Goal: Transaction & Acquisition: Purchase product/service

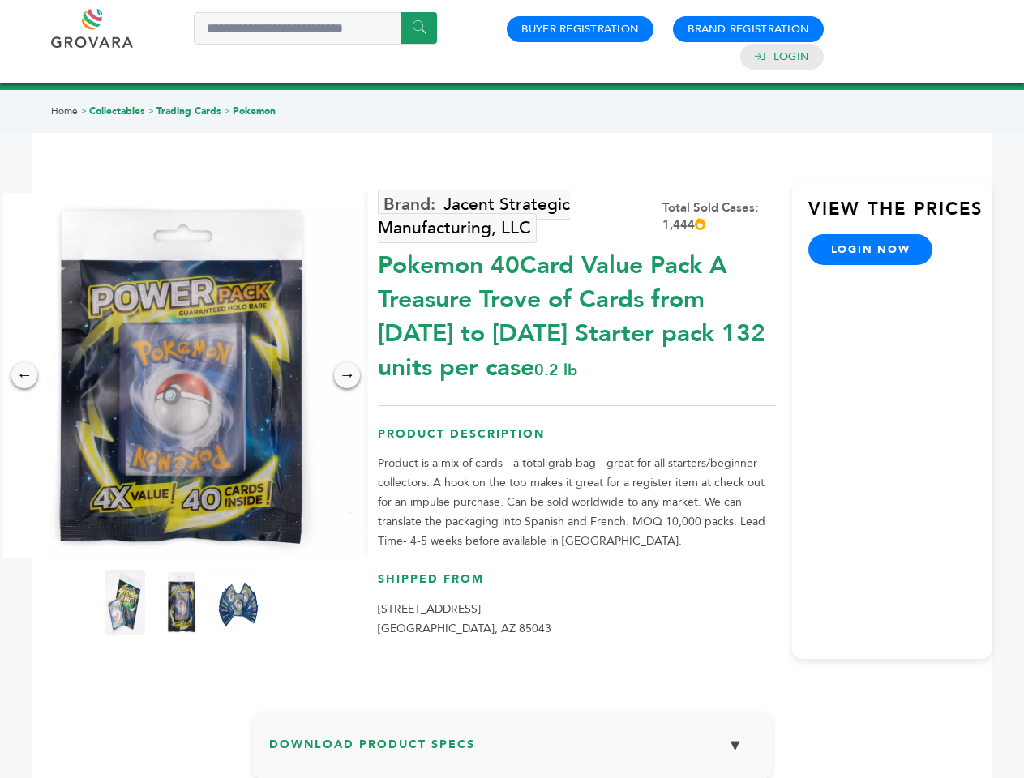
click at [182, 375] on img at bounding box center [181, 375] width 365 height 365
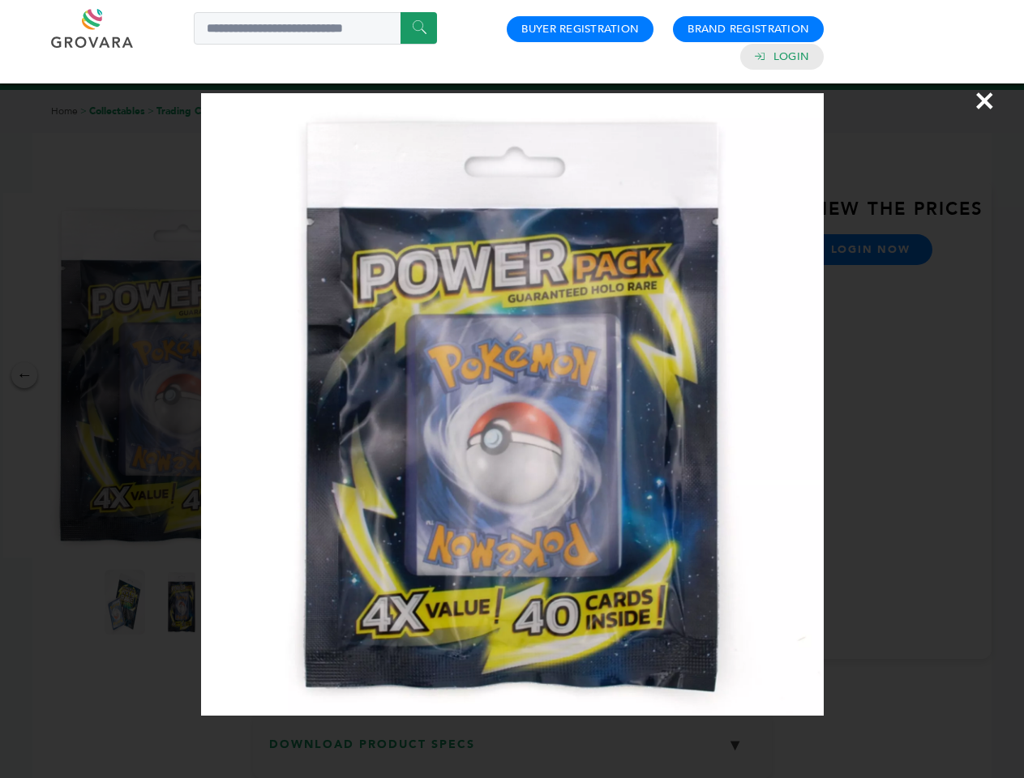
click at [24, 375] on div "×" at bounding box center [512, 389] width 1024 height 778
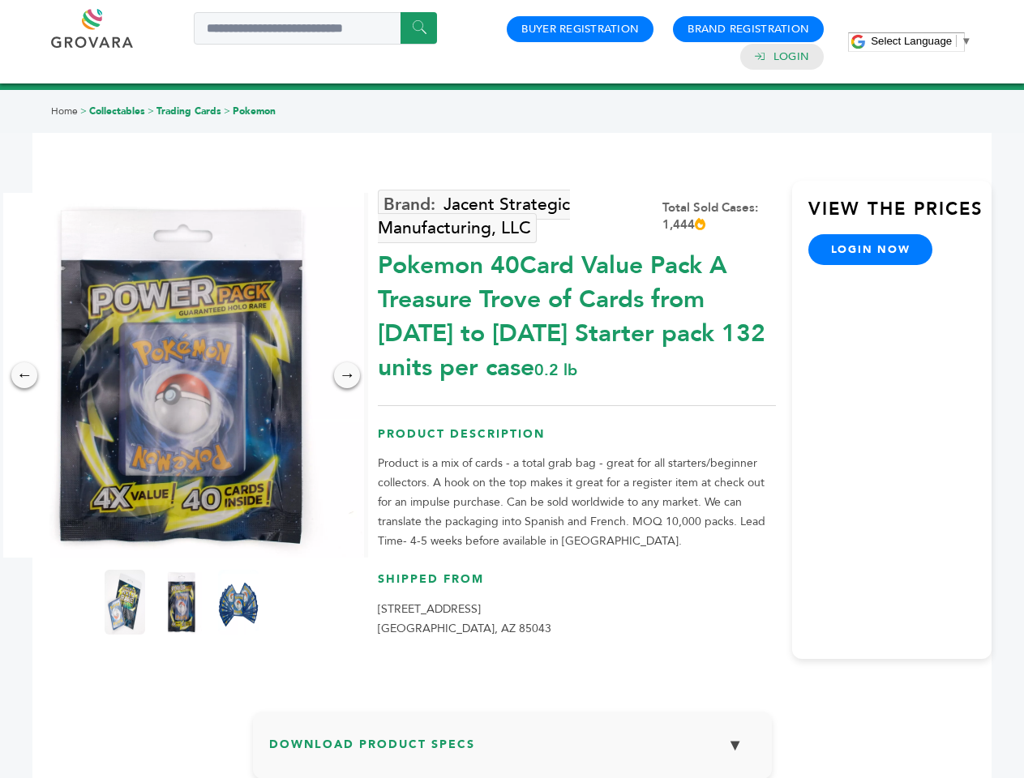
click at [347, 375] on div "→" at bounding box center [347, 375] width 26 height 26
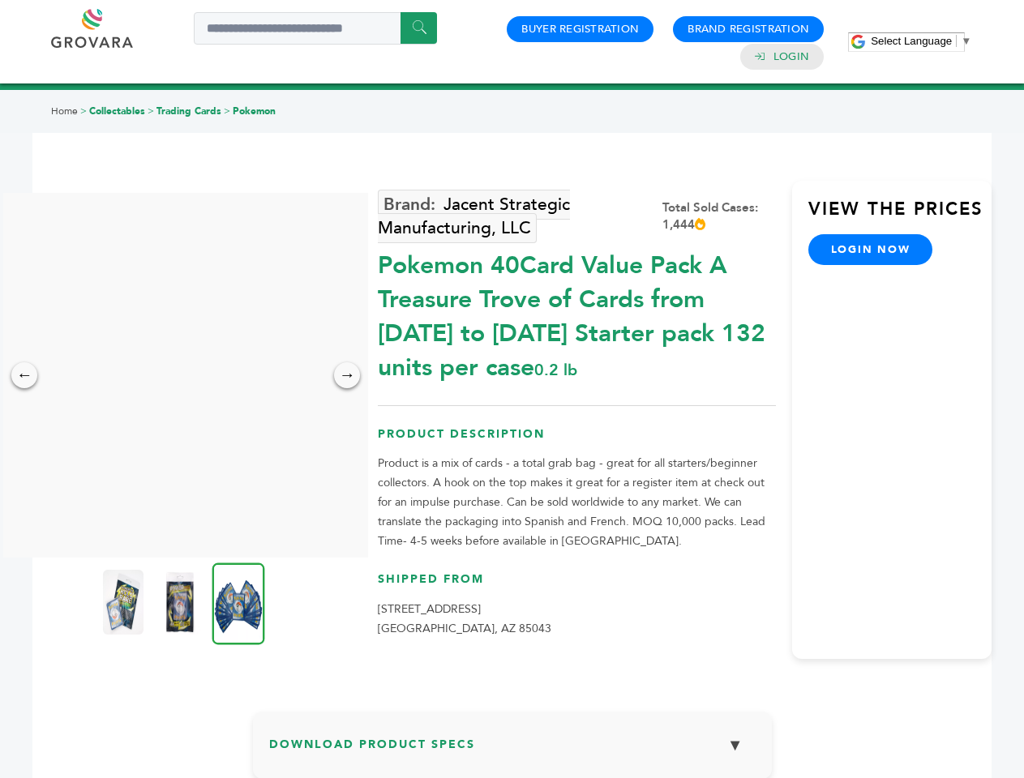
click at [125, 602] on img at bounding box center [123, 602] width 41 height 65
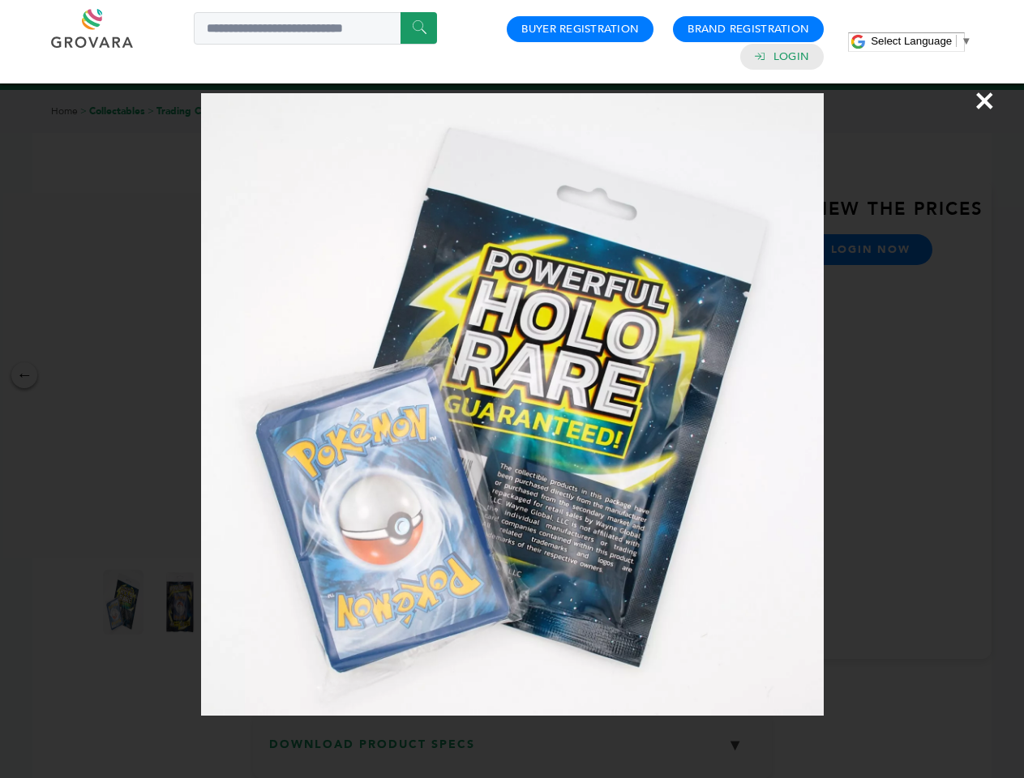
click at [182, 602] on div "×" at bounding box center [512, 389] width 1024 height 778
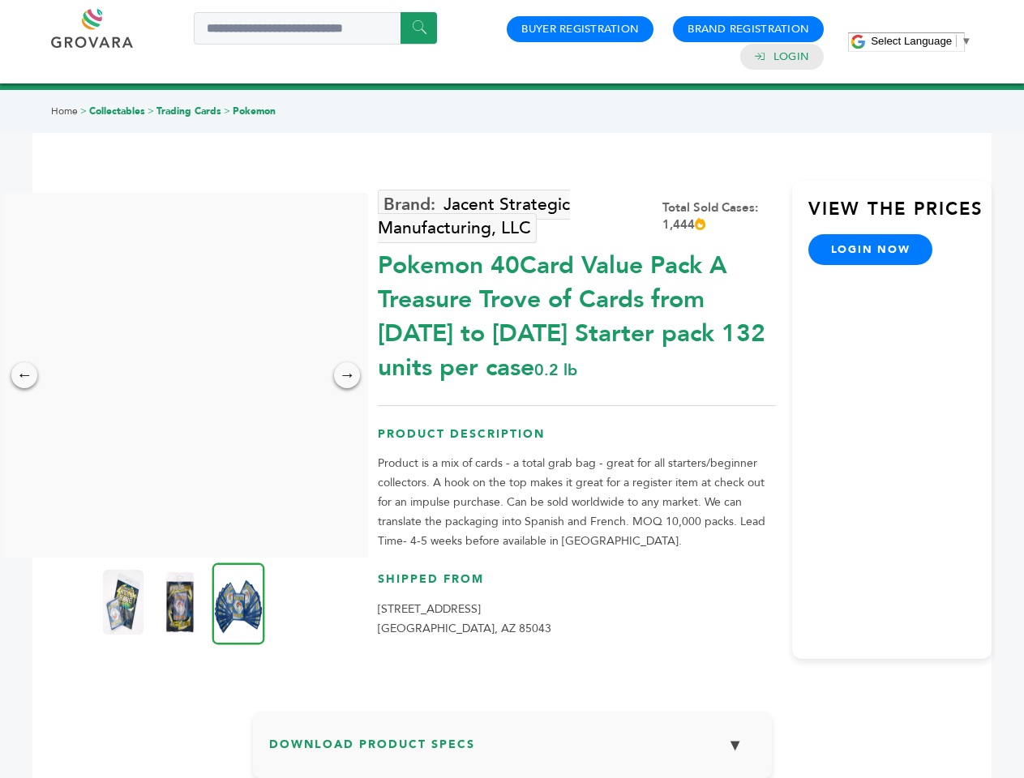
click at [238, 602] on img at bounding box center [238, 604] width 53 height 82
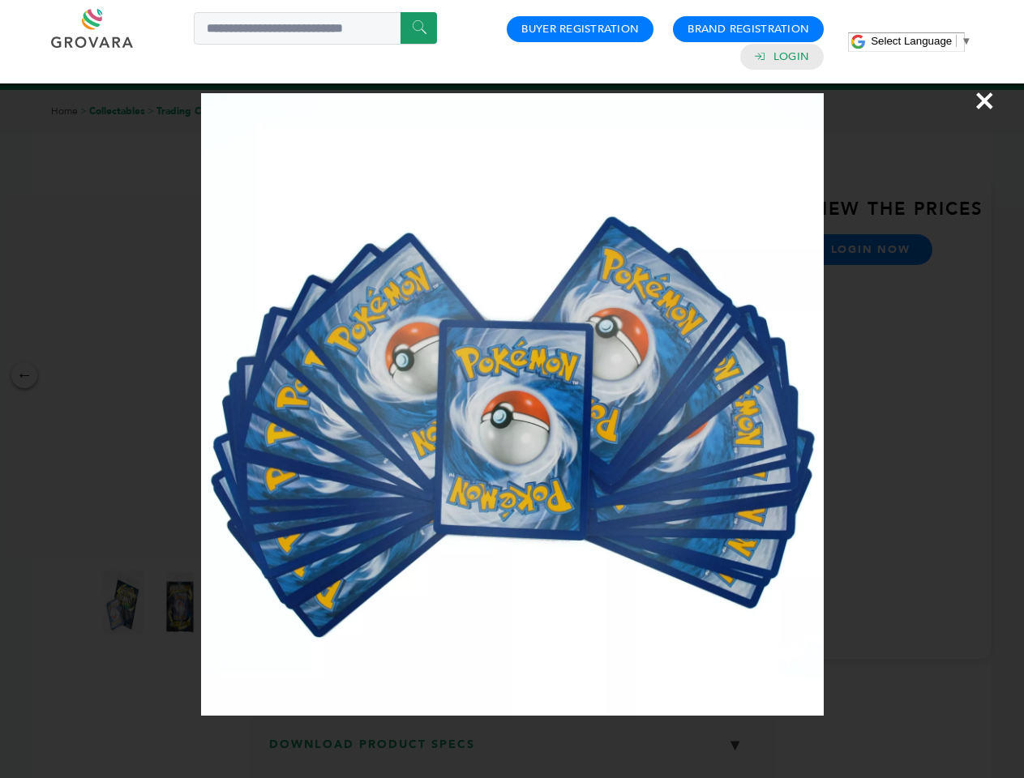
click at [512, 751] on div "×" at bounding box center [512, 389] width 1024 height 778
